Goal: Participate in discussion

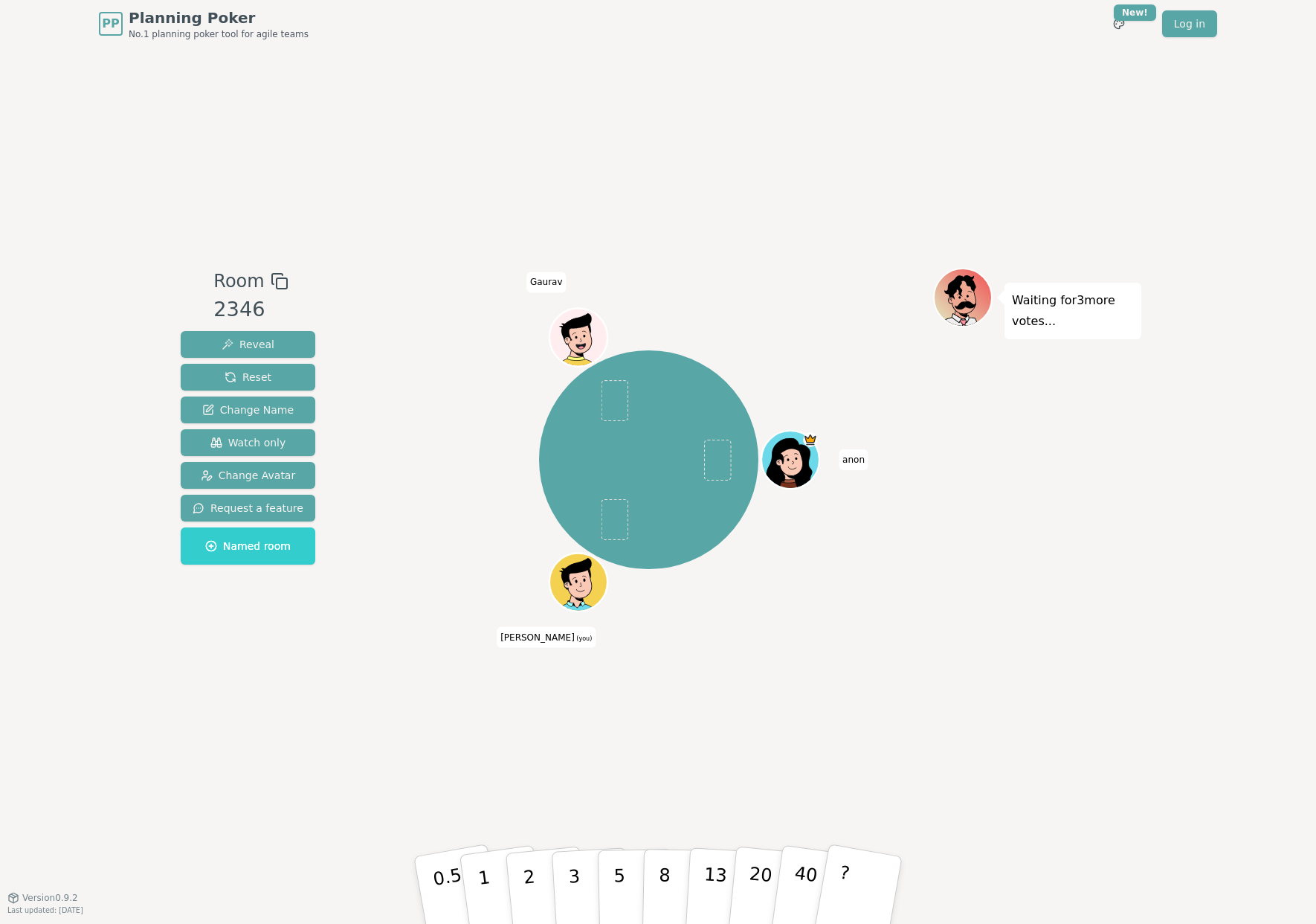
click at [885, 598] on div "[PERSON_NAME] (you) [PERSON_NAME]" at bounding box center [648, 459] width 569 height 330
click at [224, 375] on span "Reset" at bounding box center [247, 377] width 47 height 15
click at [415, 286] on div at bounding box center [648, 281] width 569 height 26
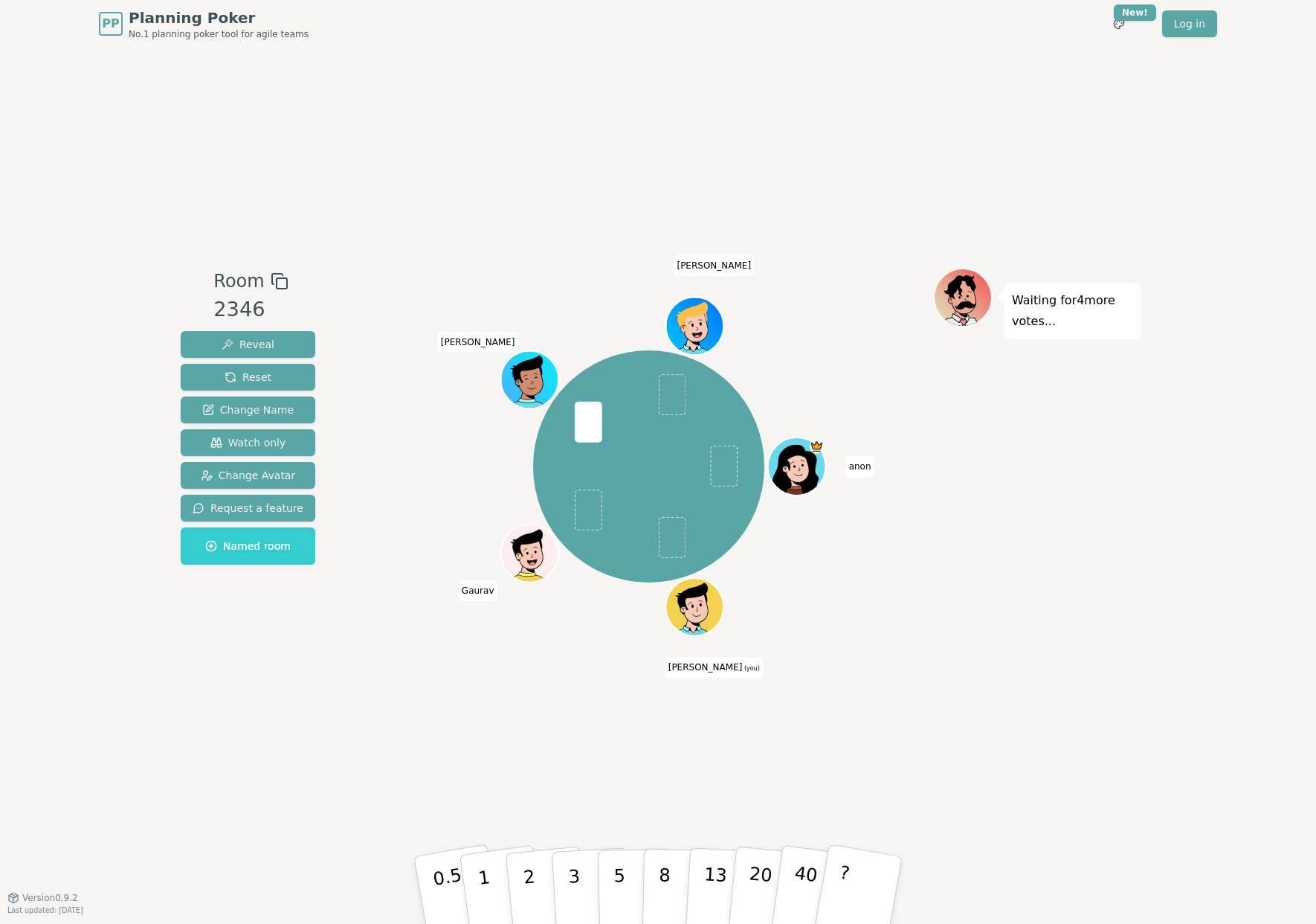
drag, startPoint x: 571, startPoint y: 788, endPoint x: 591, endPoint y: 830, distance: 46.5
click at [573, 788] on div "Room 2346 Reveal Reset Change Name Watch only Change Avatar Request a feature N…" at bounding box center [658, 472] width 967 height 849
click at [581, 877] on button "3" at bounding box center [591, 891] width 81 height 116
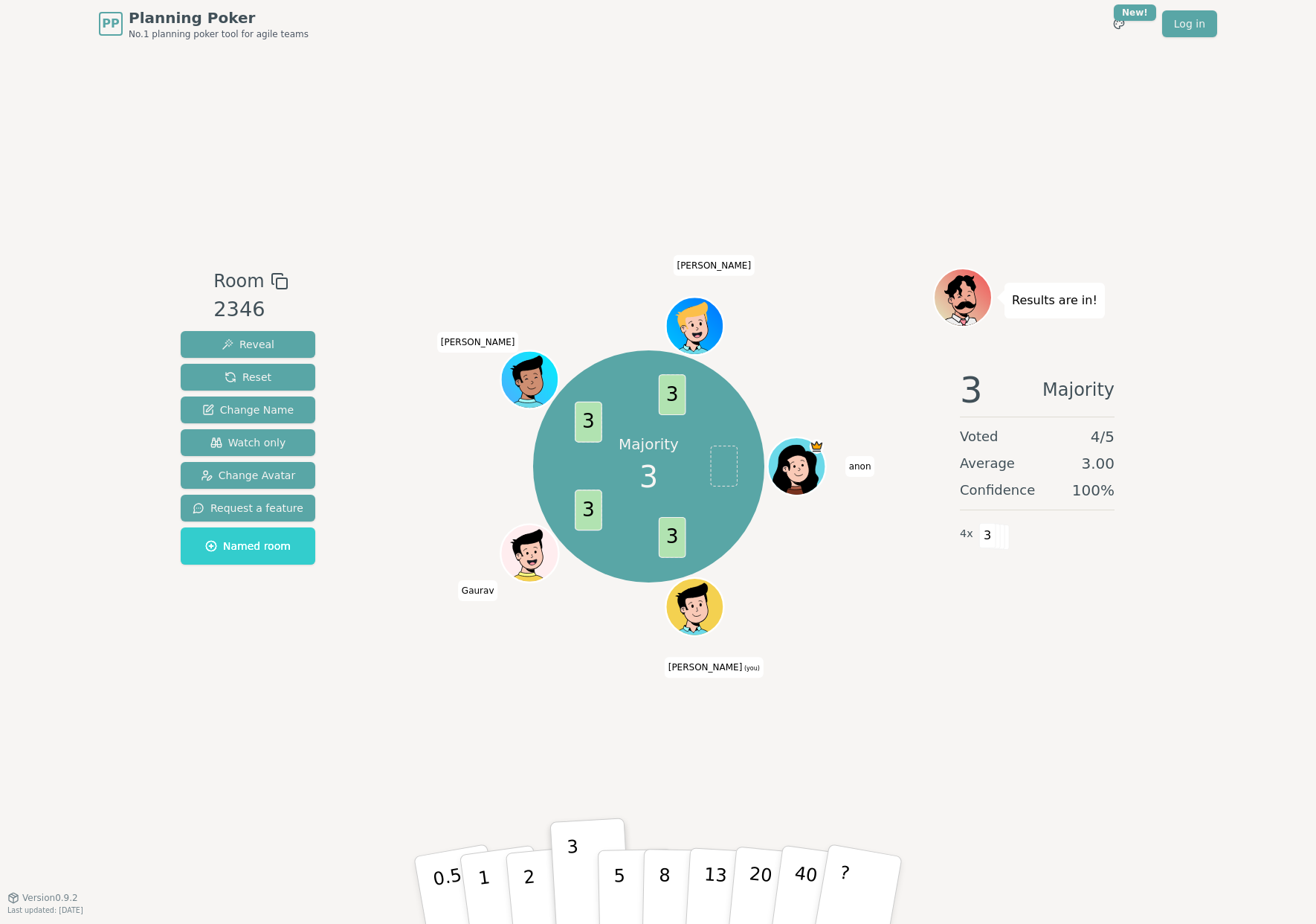
click at [902, 642] on div "Majority 3 3 3 3 3 anon [PERSON_NAME] (you) [PERSON_NAME]" at bounding box center [648, 472] width 569 height 409
click at [248, 370] on span "Reset" at bounding box center [247, 377] width 47 height 15
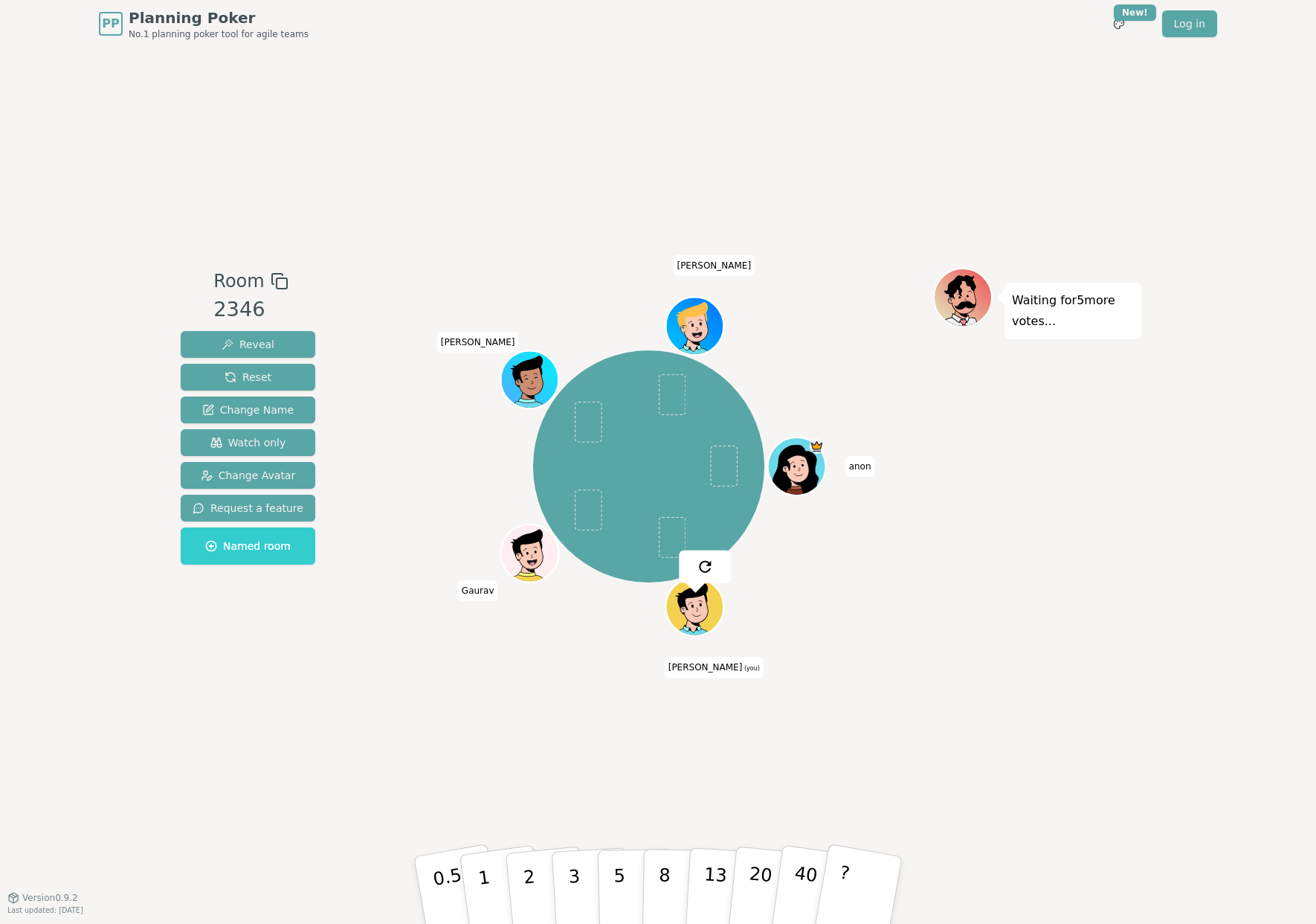
click at [1070, 719] on div "Room 2346 Reveal Reset Change Name Watch only Change Avatar Request a feature N…" at bounding box center [658, 472] width 967 height 849
click at [521, 895] on button "2" at bounding box center [546, 891] width 84 height 118
click at [272, 348] on button "Reveal" at bounding box center [247, 344] width 135 height 26
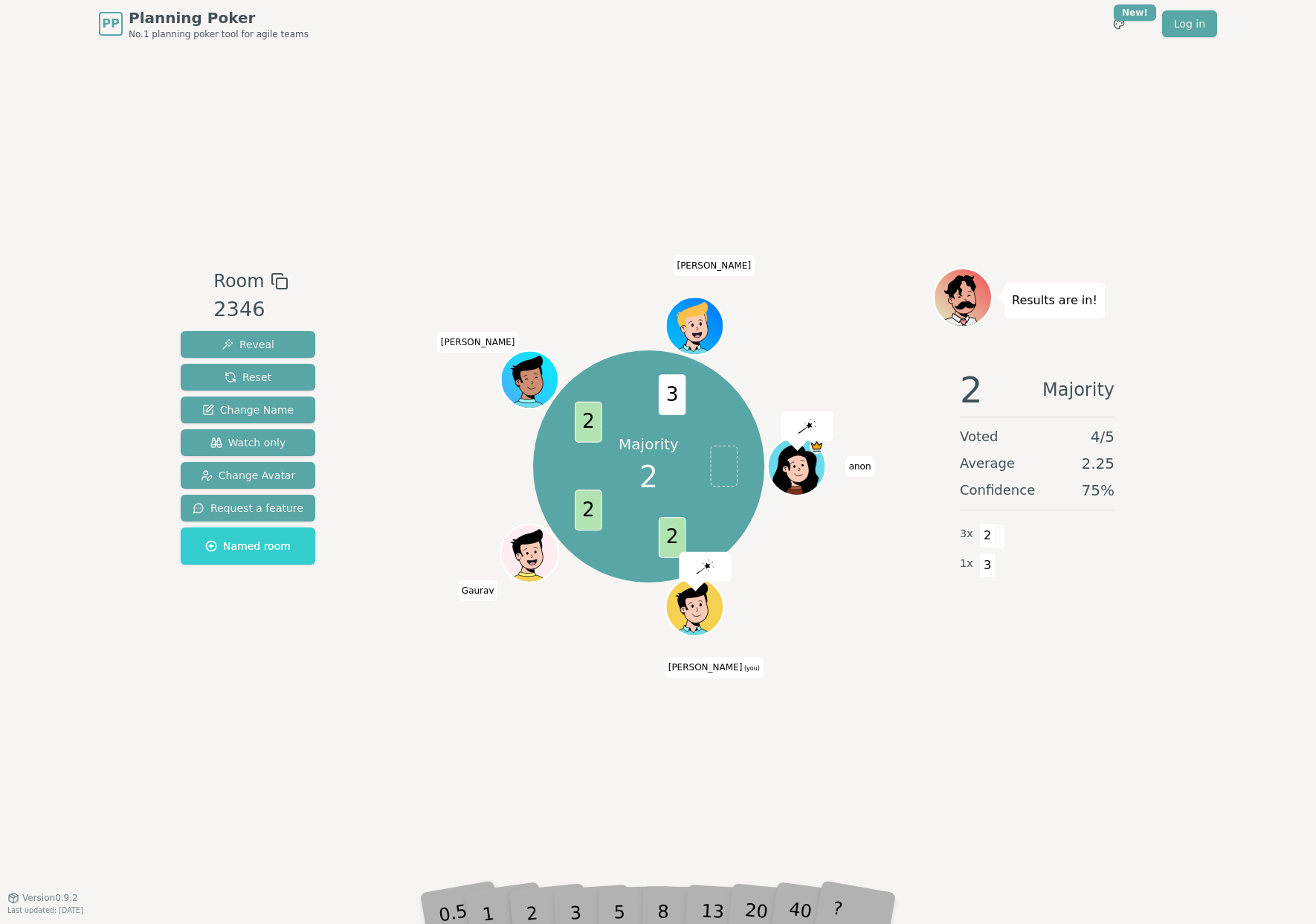
click at [906, 645] on div "Majority 2 2 2 2 3 anon [PERSON_NAME] (you) [PERSON_NAME]" at bounding box center [648, 472] width 569 height 409
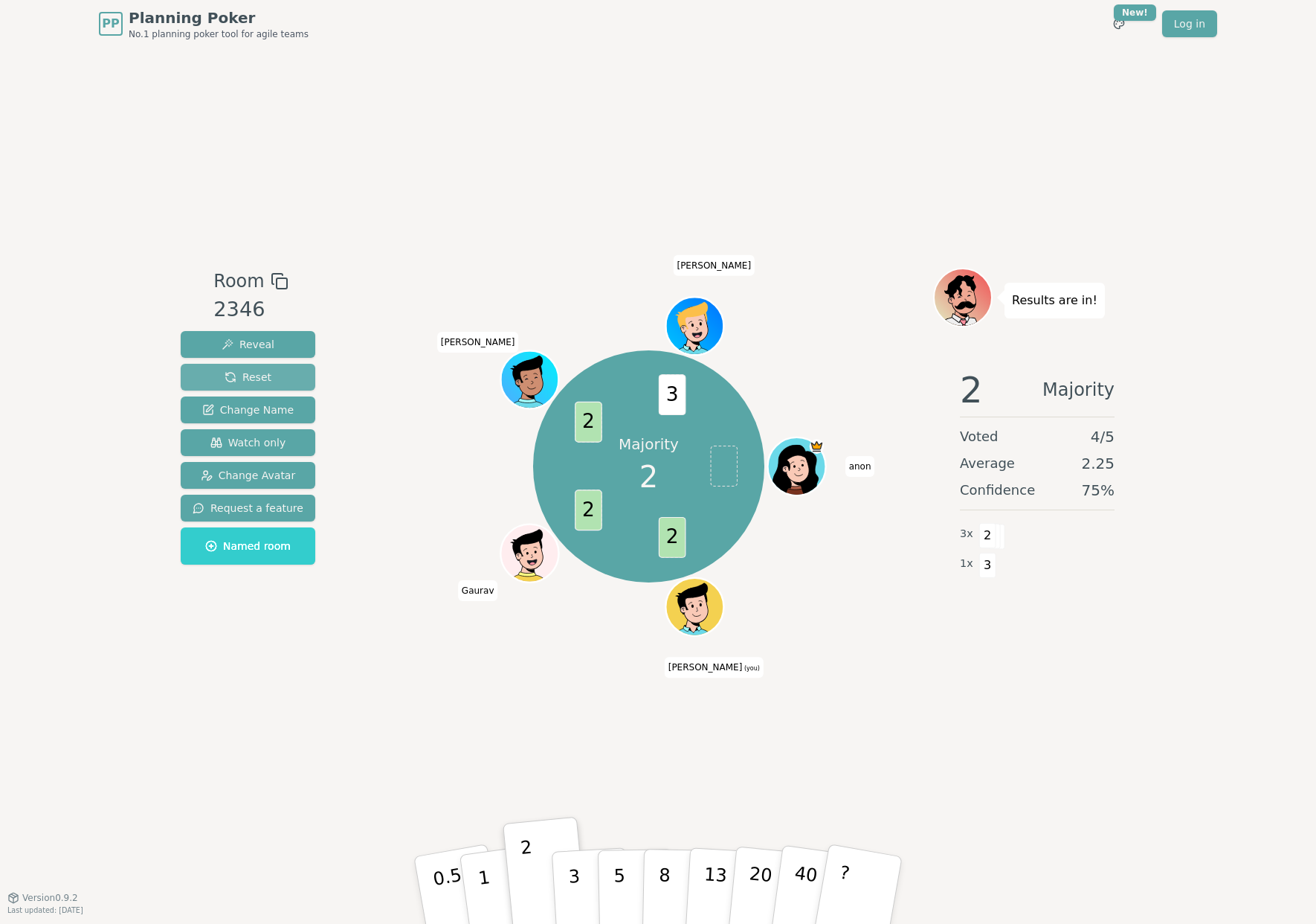
click at [274, 371] on button "Reset" at bounding box center [247, 377] width 135 height 26
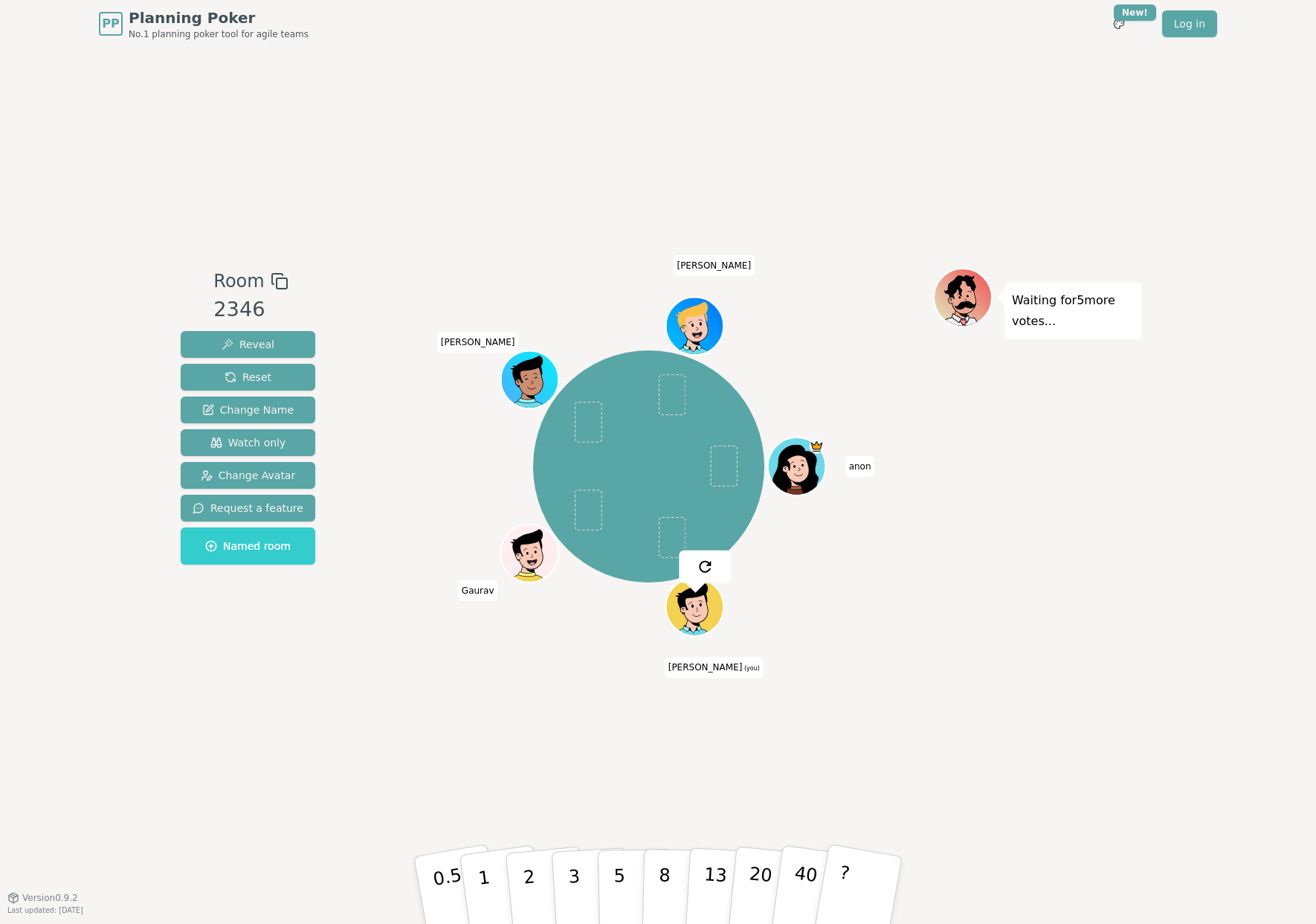
click at [925, 678] on div "Room 2346 Reveal Reset Change Name Watch only Change Avatar Request a feature N…" at bounding box center [658, 472] width 967 height 849
click at [1215, 168] on div "PP Planning Poker No.1 planning poker tool for agile teams Toggle theme New! Lo…" at bounding box center [658, 462] width 1316 height 924
